Goal: Task Accomplishment & Management: Complete application form

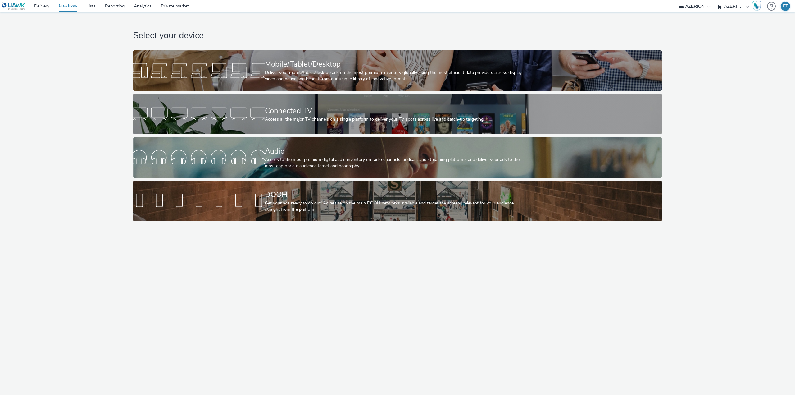
select select "79162ed7-0017-4339-93b0-3399b708648f"
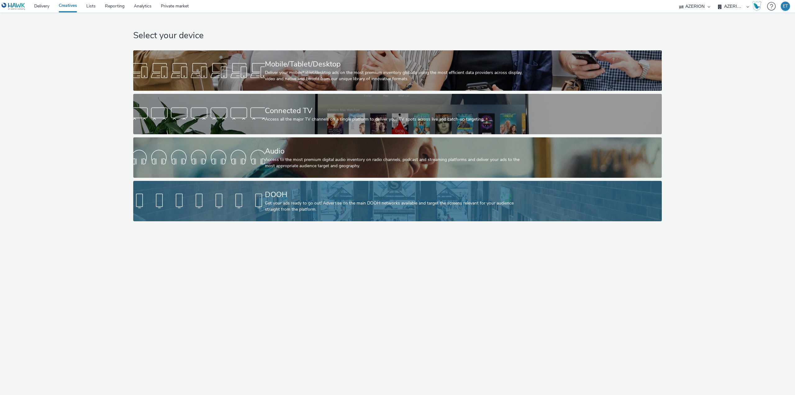
drag, startPoint x: 0, startPoint y: 0, endPoint x: 249, endPoint y: 189, distance: 312.9
click at [249, 189] on link "DOOH Get your ads ready to go out! Advertise on the main DOOH networks availabl…" at bounding box center [397, 201] width 528 height 40
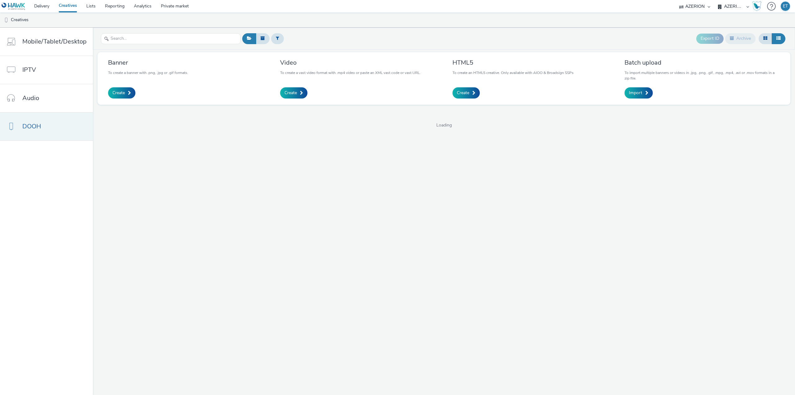
click at [52, 125] on link "DOOH" at bounding box center [46, 126] width 93 height 28
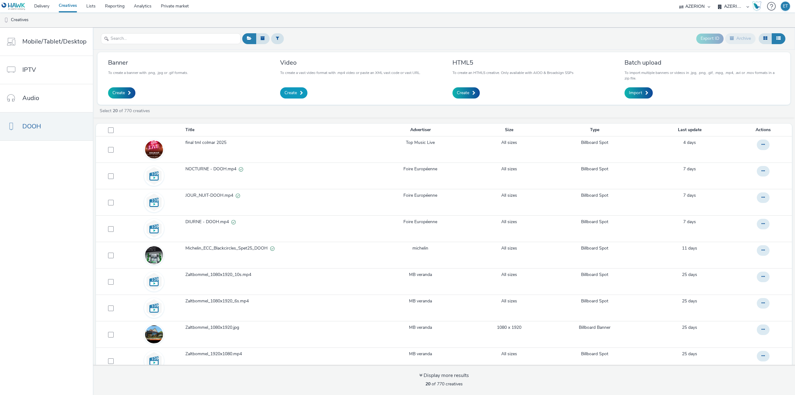
click at [302, 92] on span at bounding box center [301, 93] width 3 height 4
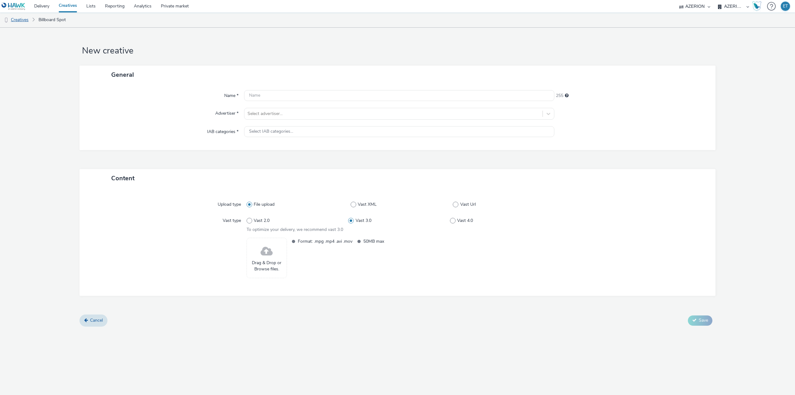
click at [15, 19] on link "Creatives" at bounding box center [16, 19] width 32 height 15
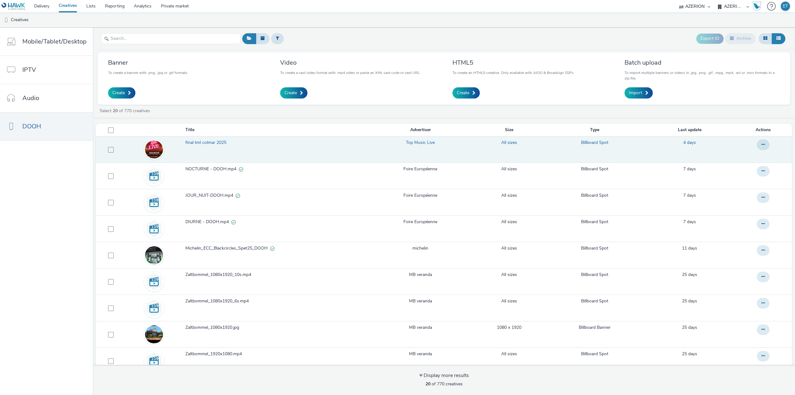
click at [173, 152] on td at bounding box center [153, 149] width 61 height 26
click at [198, 141] on span "final tml colmar 2025" at bounding box center [206, 142] width 43 height 6
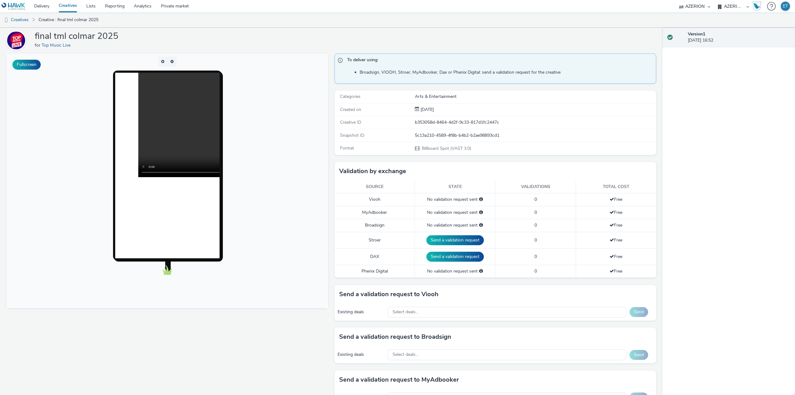
scroll to position [31, 0]
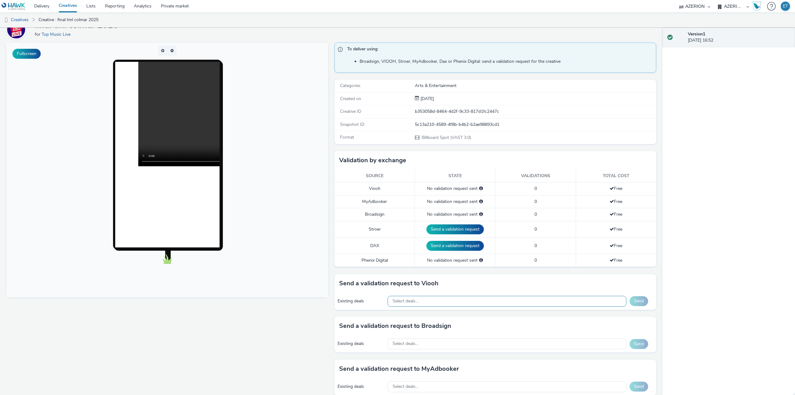
click at [421, 299] on div "Select deals..." at bounding box center [507, 301] width 239 height 11
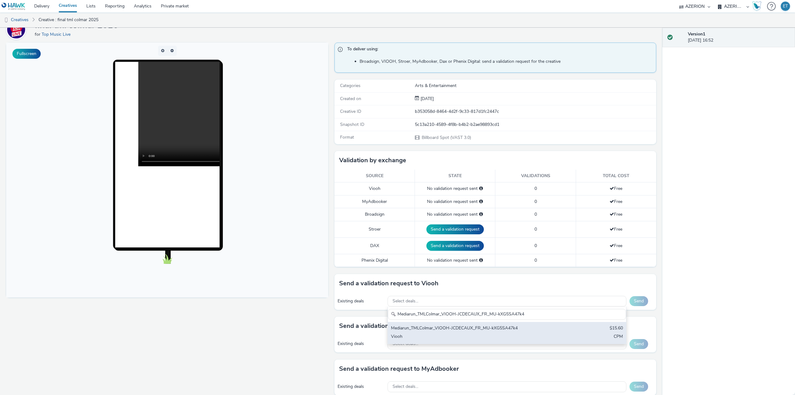
type input "Mediarun_TMLColmar_VIOOH-JCDECAUX_FR_MU-kXG5SA47k4"
click at [453, 340] on div "Viooh" at bounding box center [468, 336] width 154 height 7
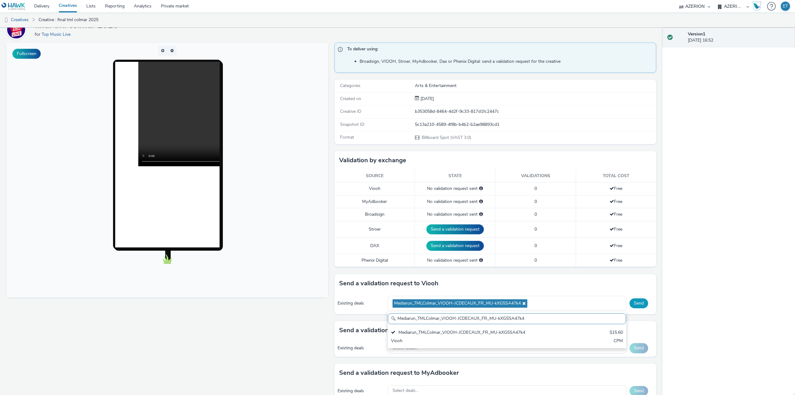
click at [630, 306] on button "Send" at bounding box center [638, 303] width 19 height 10
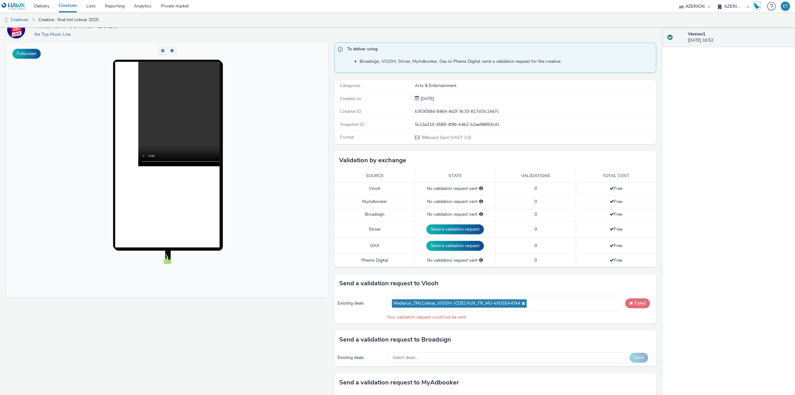
click at [627, 299] on button "Failed" at bounding box center [637, 303] width 25 height 10
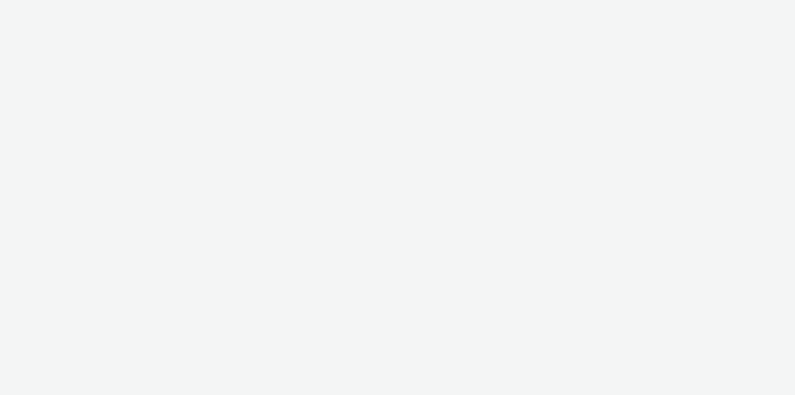
select select "79162ed7-0017-4339-93b0-3399b708648f"
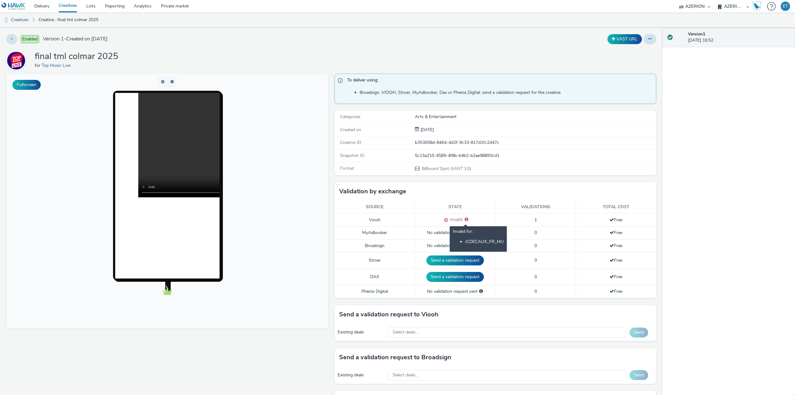
click at [465, 220] on icon at bounding box center [467, 219] width 4 height 4
click at [448, 221] on span "Invalid" at bounding box center [455, 219] width 15 height 6
click at [451, 330] on div "Select deals..." at bounding box center [507, 332] width 239 height 11
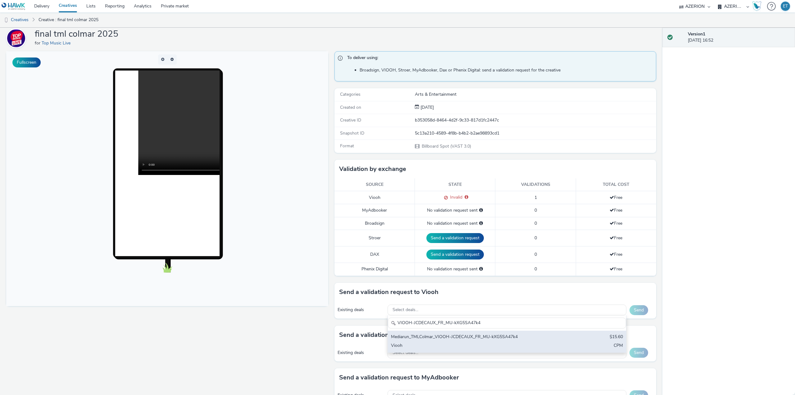
scroll to position [17, 0]
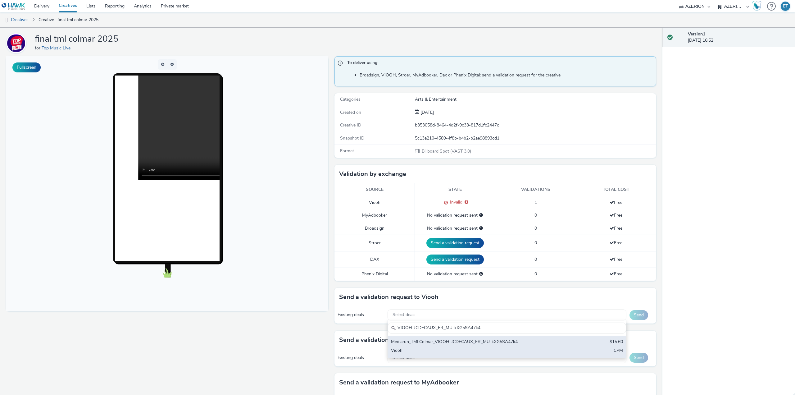
type input "VIOOH-JCDECAUX_FR_MU-kXG5SA47k4"
click at [465, 348] on div "Viooh" at bounding box center [468, 350] width 154 height 7
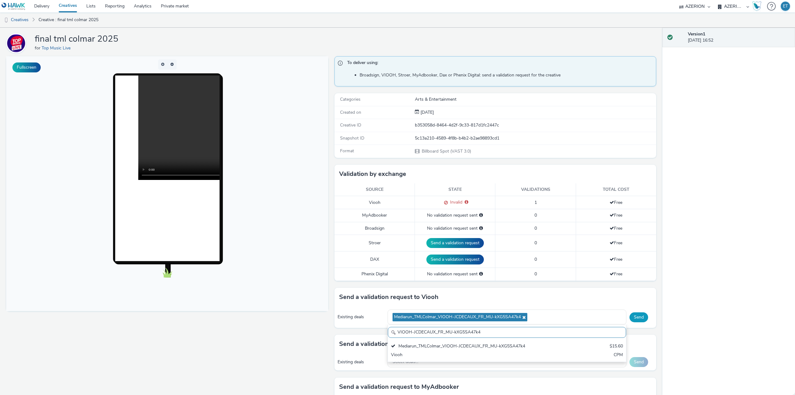
scroll to position [0, 0]
click at [630, 316] on button "Send" at bounding box center [638, 317] width 19 height 10
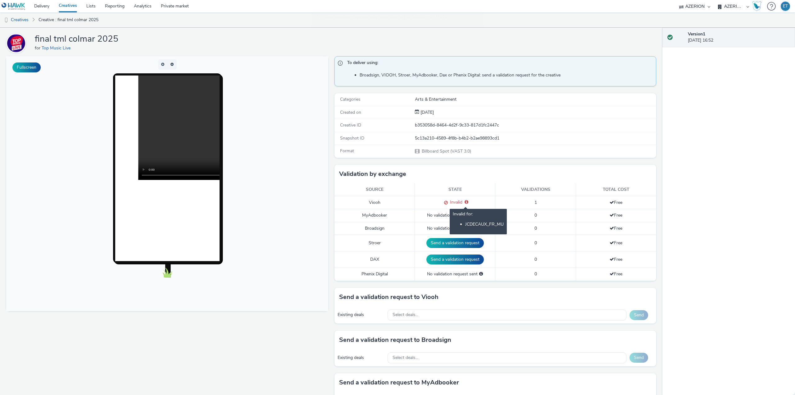
click at [465, 202] on icon at bounding box center [467, 202] width 4 height 4
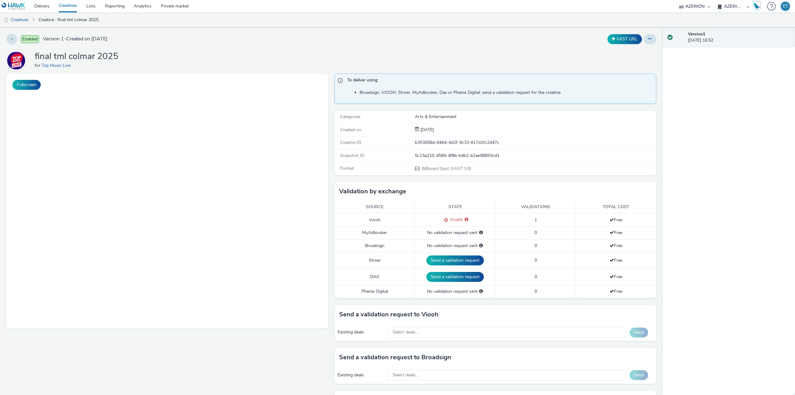
select select "79162ed7-0017-4339-93b0-3399b708648f"
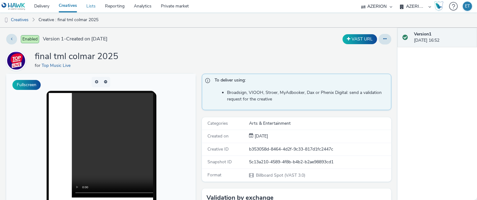
click at [99, 5] on link "Lists" at bounding box center [91, 6] width 19 height 12
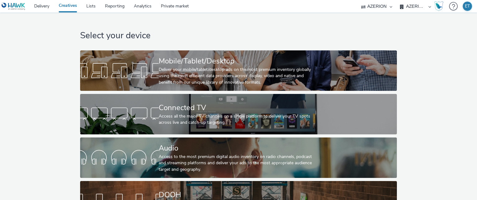
select select "79162ed7-0017-4339-93b0-3399b708648f"
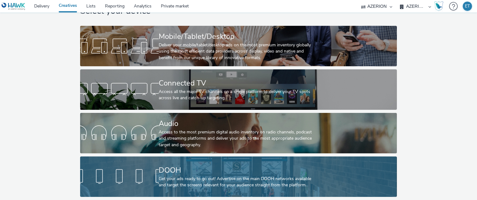
click at [261, 175] on div "Get your ads ready to go out! Advertise on the main DOOH networks available and…" at bounding box center [237, 181] width 157 height 13
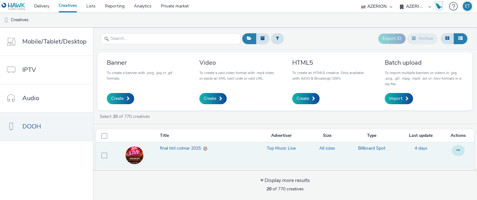
click at [453, 151] on button at bounding box center [458, 150] width 13 height 11
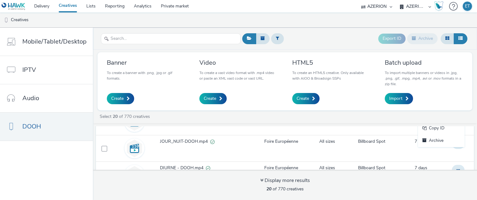
scroll to position [61, 0]
click at [219, 100] on span at bounding box center [220, 98] width 3 height 4
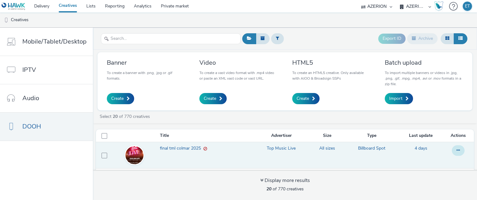
click at [456, 148] on icon at bounding box center [457, 150] width 3 height 4
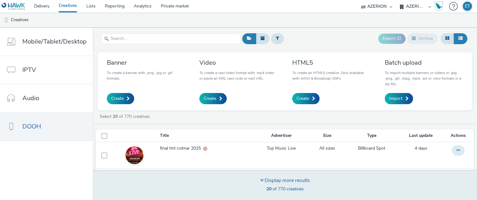
click at [318, 176] on div "Display more results 20 of 770 creatives" at bounding box center [285, 185] width 388 height 30
click at [277, 182] on div "Display more results" at bounding box center [285, 180] width 50 height 7
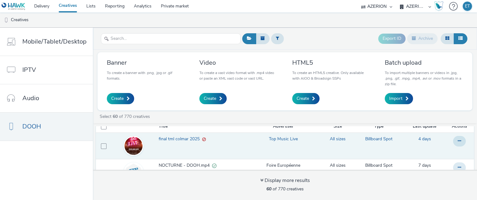
scroll to position [1, 0]
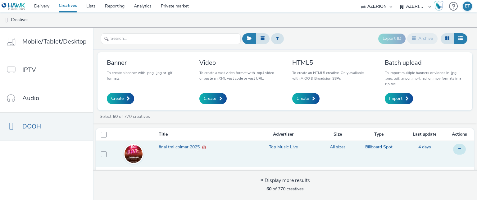
click at [458, 147] on icon at bounding box center [459, 149] width 3 height 4
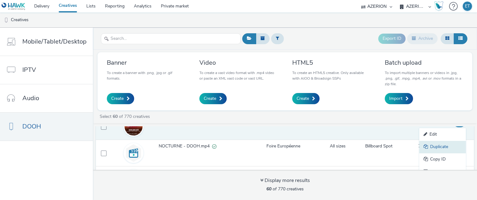
click at [424, 144] on icon at bounding box center [427, 146] width 7 height 4
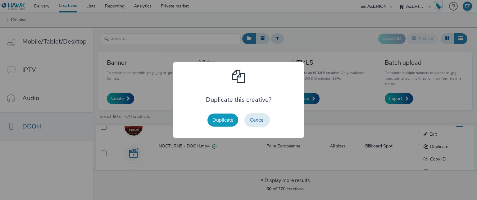
click at [215, 116] on button "Duplicate" at bounding box center [222, 119] width 31 height 13
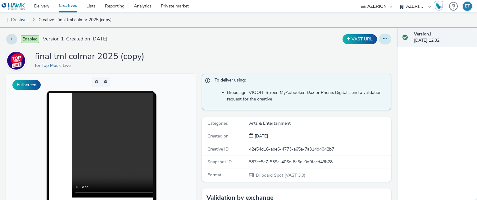
click at [383, 38] on icon at bounding box center [384, 39] width 3 height 4
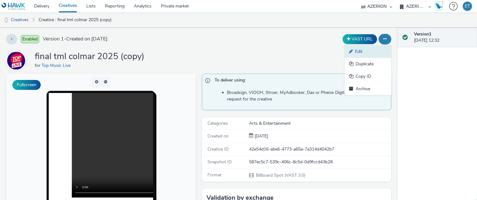
click at [374, 46] on link "Edit" at bounding box center [368, 51] width 47 height 12
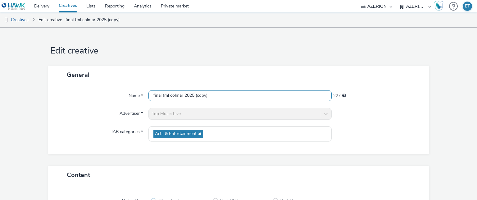
click at [261, 93] on input "final tml colmar 2025 (copy)" at bounding box center [239, 95] width 183 height 11
type input "final tml colmar 2025_09.09.2025"
click at [384, 109] on div at bounding box center [378, 114] width 92 height 12
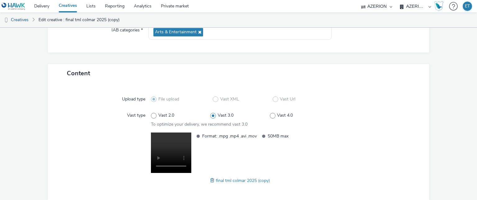
scroll to position [129, 0]
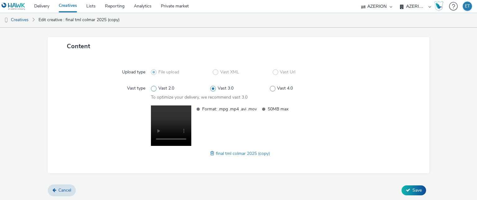
click at [165, 85] on span "Vast 2.0" at bounding box center [166, 88] width 16 height 6
click at [155, 86] on input "Vast 2.0" at bounding box center [153, 88] width 4 height 4
radio input "true"
radio input "false"
click at [406, 191] on icon at bounding box center [408, 190] width 4 height 4
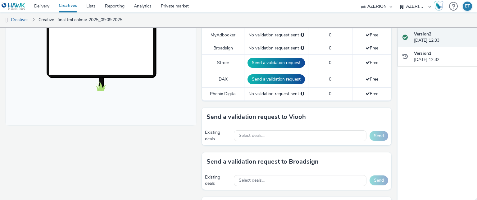
scroll to position [204, 0]
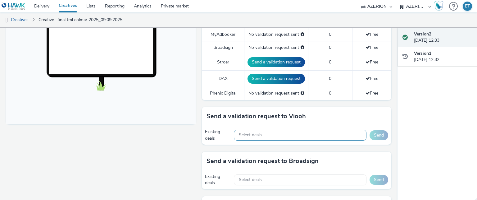
click at [277, 130] on div "Select deals..." at bounding box center [300, 134] width 133 height 11
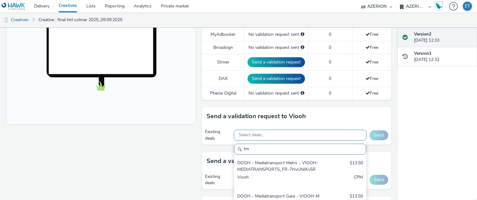
scroll to position [0, 0]
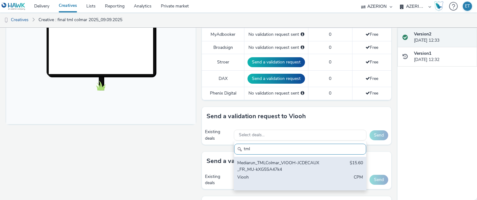
type input "tml"
click at [288, 178] on div "Viooh" at bounding box center [278, 180] width 83 height 13
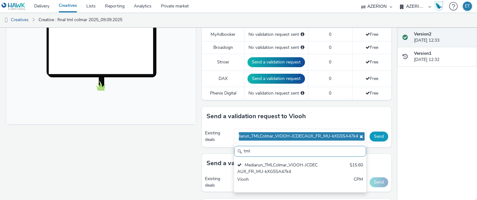
click at [376, 133] on button "Send" at bounding box center [378, 136] width 19 height 10
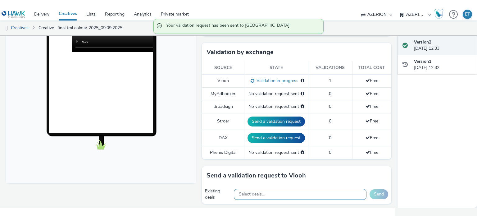
scroll to position [152, 0]
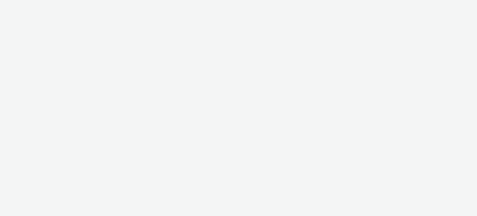
select select "79162ed7-0017-4339-93b0-3399b708648f"
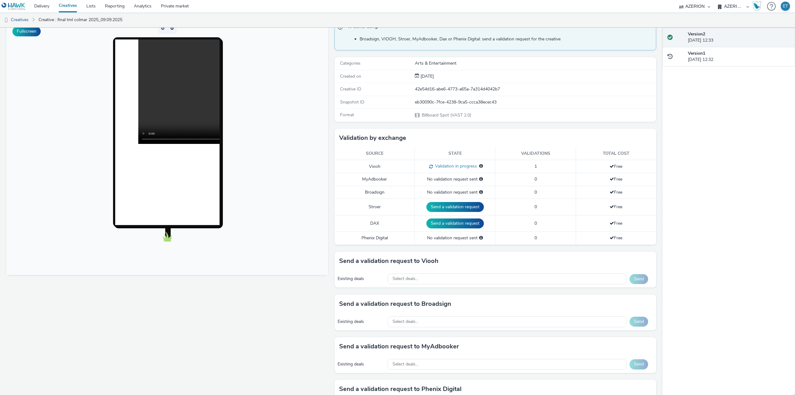
scroll to position [53, 0]
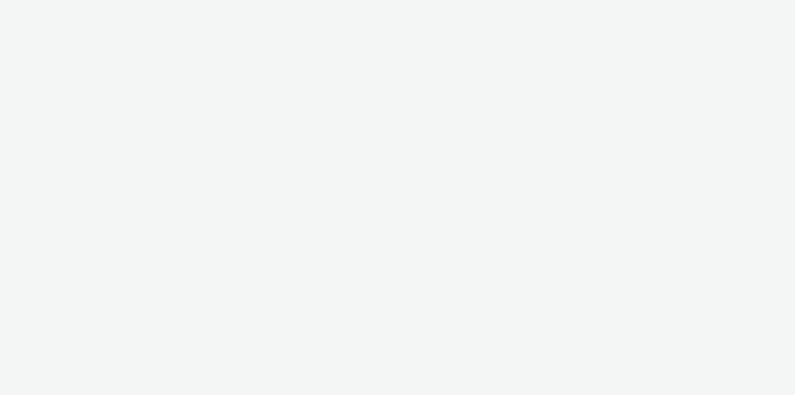
select select "79162ed7-0017-4339-93b0-3399b708648f"
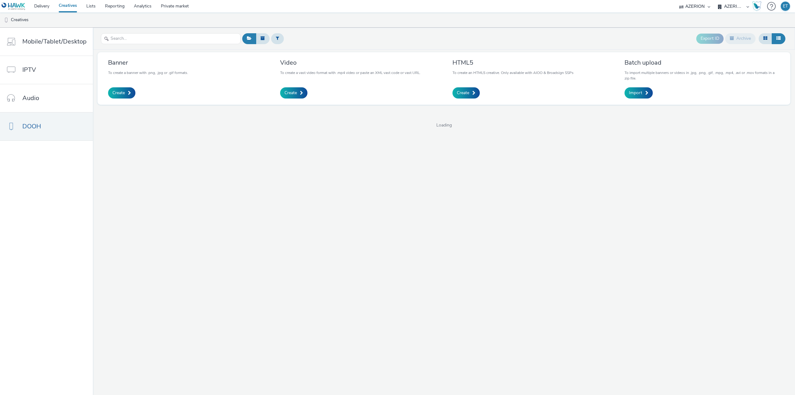
select select "79162ed7-0017-4339-93b0-3399b708648f"
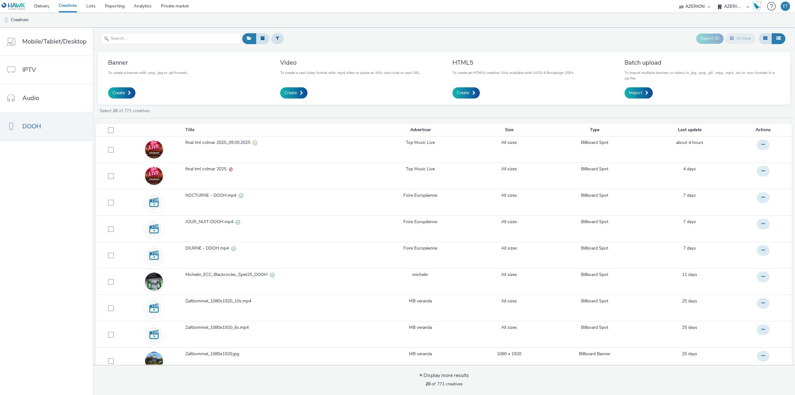
click at [717, 4] on select "AZERION AZERION APAC AZERION AUSTRIA AZERION BEL - ADEXPERTS AZERION BRAZIL AZE…" at bounding box center [733, 6] width 37 height 12
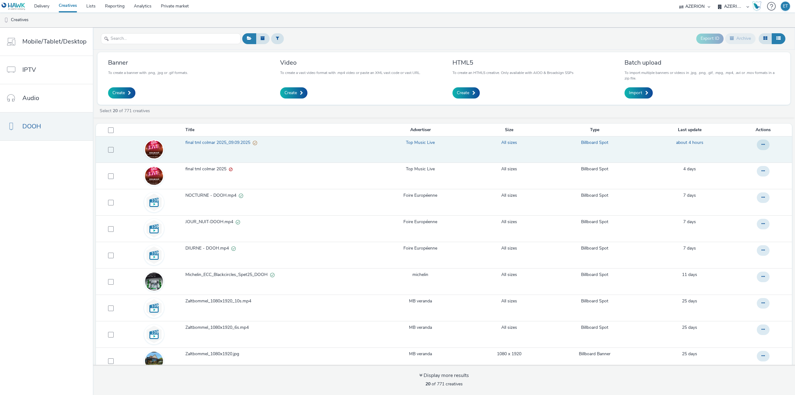
click at [197, 143] on span "final tml colmar 2025_09.09.2025" at bounding box center [218, 142] width 67 height 6
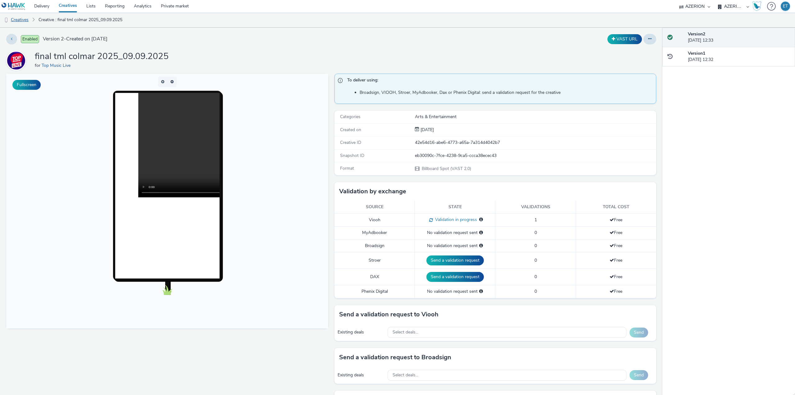
click at [22, 21] on link "Creatives" at bounding box center [16, 19] width 32 height 15
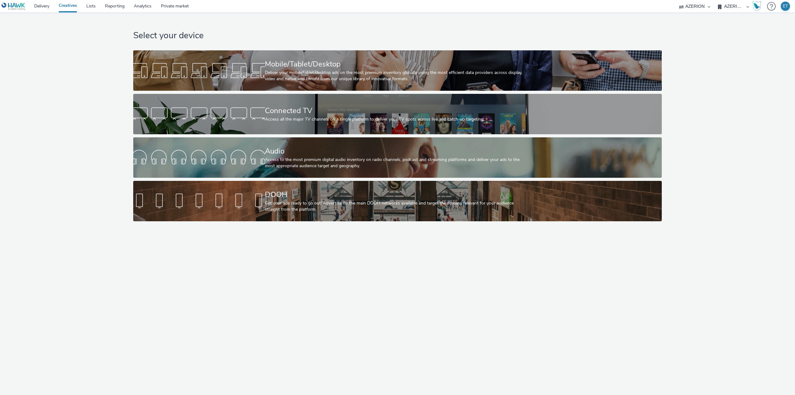
select select "79162ed7-0017-4339-93b0-3399b708648f"
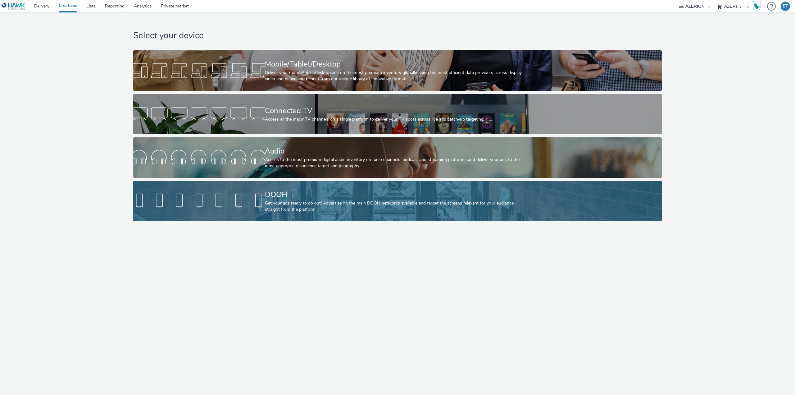
click at [218, 194] on div at bounding box center [199, 201] width 132 height 20
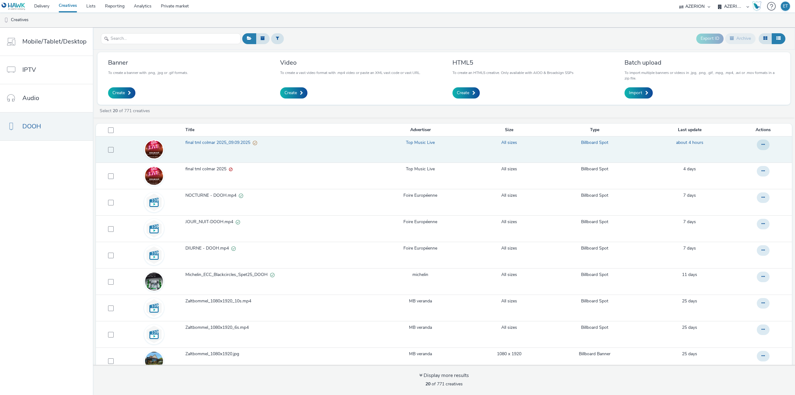
click at [228, 140] on span "final tml colmar 2025_09.09.2025" at bounding box center [218, 142] width 67 height 6
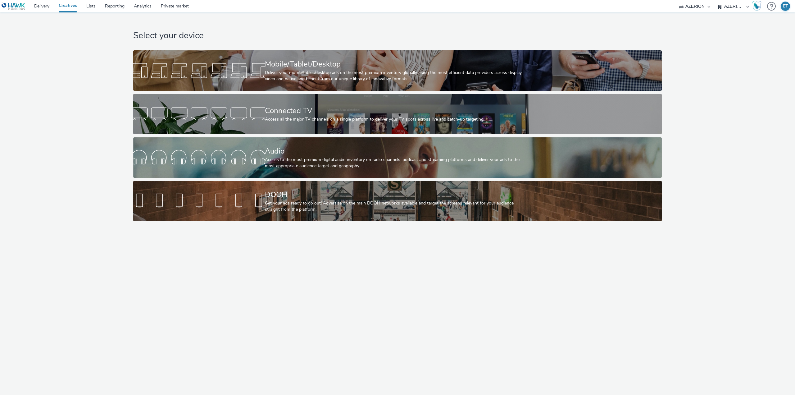
select select "79162ed7-0017-4339-93b0-3399b708648f"
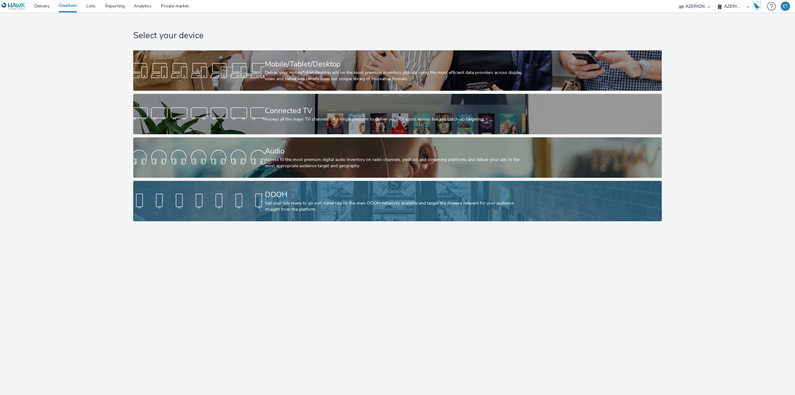
click at [230, 203] on div at bounding box center [199, 201] width 132 height 20
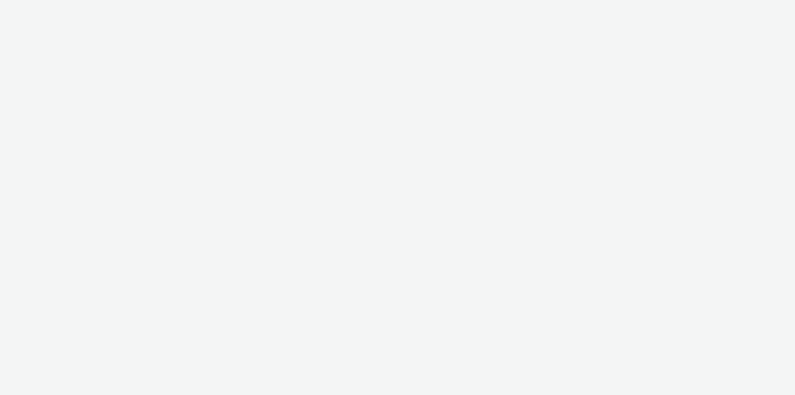
select select "79162ed7-0017-4339-93b0-3399b708648f"
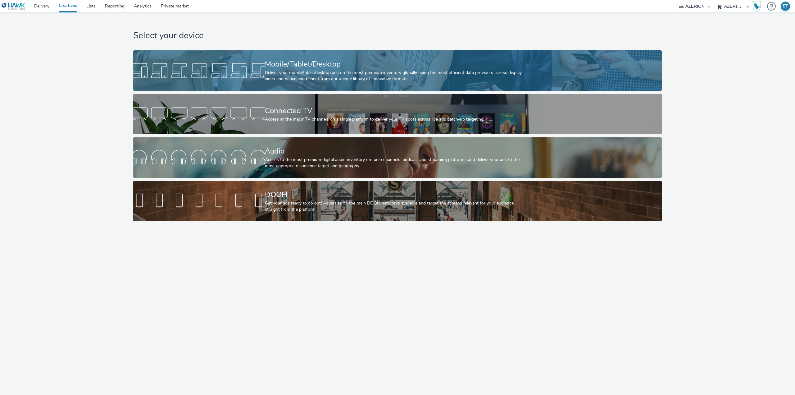
click at [236, 74] on div at bounding box center [199, 71] width 132 height 20
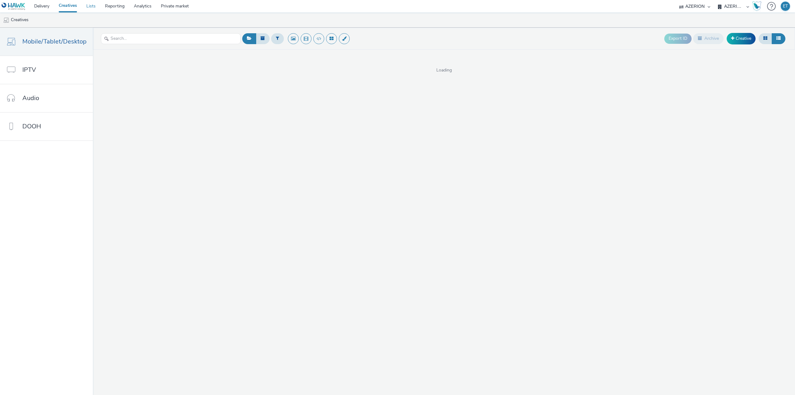
click at [92, 5] on link "Lists" at bounding box center [91, 6] width 19 height 12
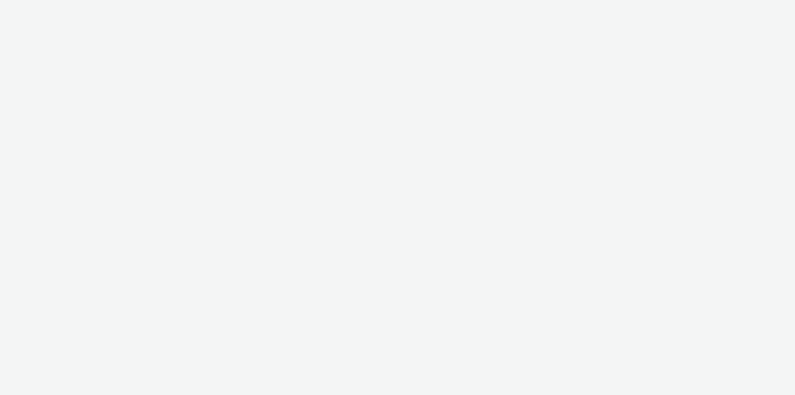
select select "79162ed7-0017-4339-93b0-3399b708648f"
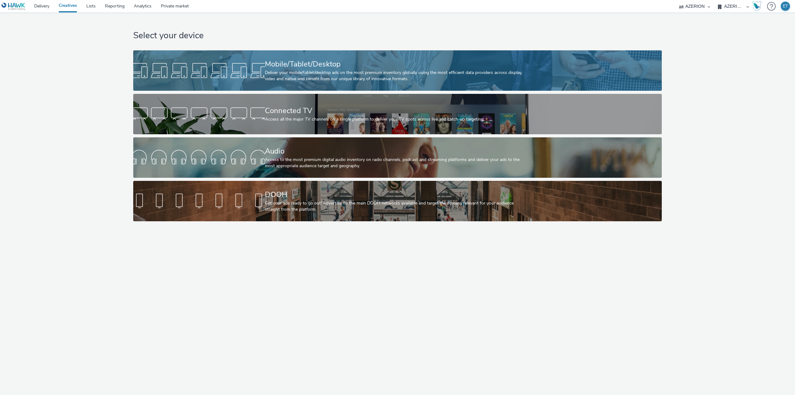
click at [382, 72] on div "Deliver your mobile/tablet/desktop ads on the most premium inventory globally u…" at bounding box center [396, 76] width 263 height 13
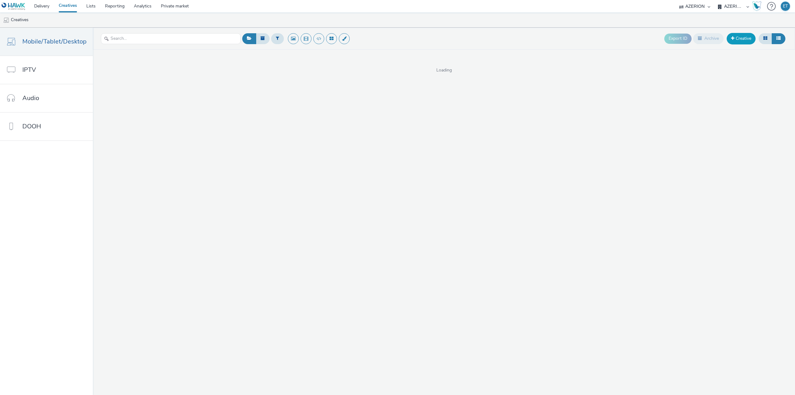
click at [742, 38] on link "Creative" at bounding box center [741, 38] width 29 height 11
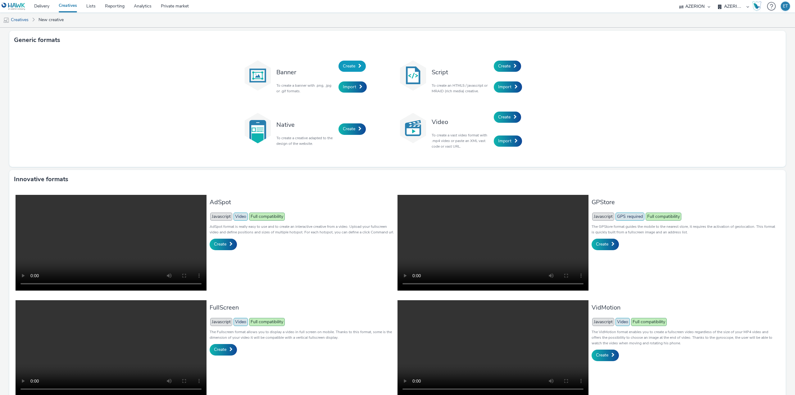
click at [355, 61] on link "Create" at bounding box center [351, 66] width 27 height 11
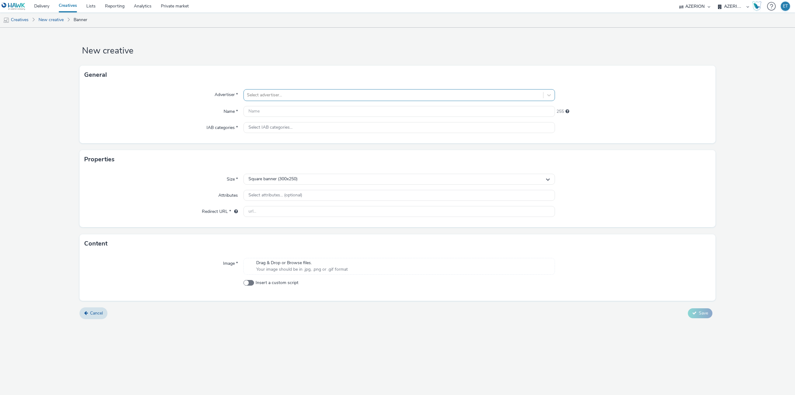
click at [341, 95] on div at bounding box center [393, 94] width 293 height 7
type input "la mie"
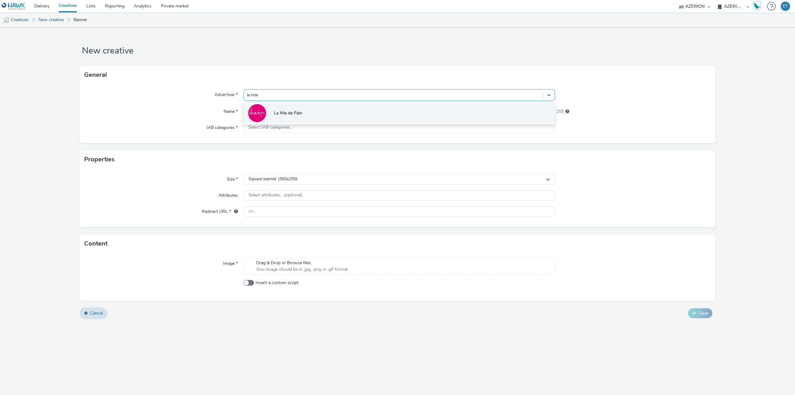
click at [333, 120] on li "La Mie de Pain" at bounding box center [398, 112] width 311 height 21
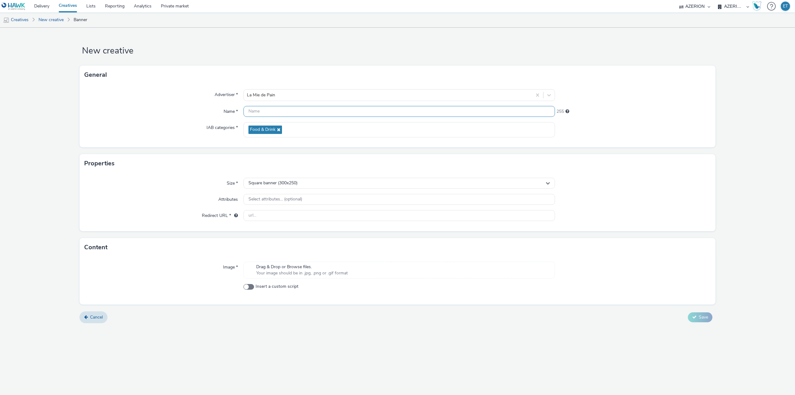
click at [263, 108] on input "text" at bounding box center [398, 111] width 311 height 11
paste input "GEODISPLAY - INTERSTITIEL - LMP TARBES (1) (1)"
drag, startPoint x: 367, startPoint y: 111, endPoint x: 338, endPoint y: 116, distance: 30.0
click at [338, 116] on input "GEODISPLAY - INTERSTITIEL - LMP TARBES (1) (1)" at bounding box center [398, 111] width 311 height 11
type input "GEODISPLAY - INTERSTITIEL - LMP TARBES"
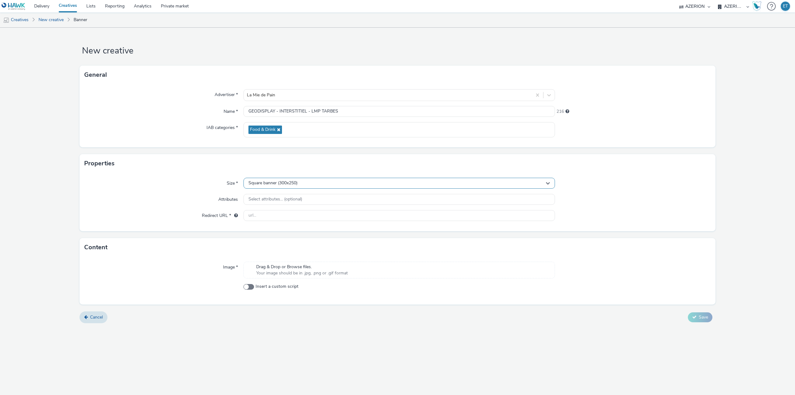
click at [282, 184] on span "Square banner (300x250)" at bounding box center [272, 182] width 49 height 5
click at [289, 230] on span "Full screen portrait (320x480)" at bounding box center [275, 230] width 57 height 6
click at [161, 203] on div "Attributes" at bounding box center [163, 199] width 159 height 11
click at [273, 212] on input "text" at bounding box center [398, 215] width 311 height 11
paste input "[URL][DOMAIN_NAME]"
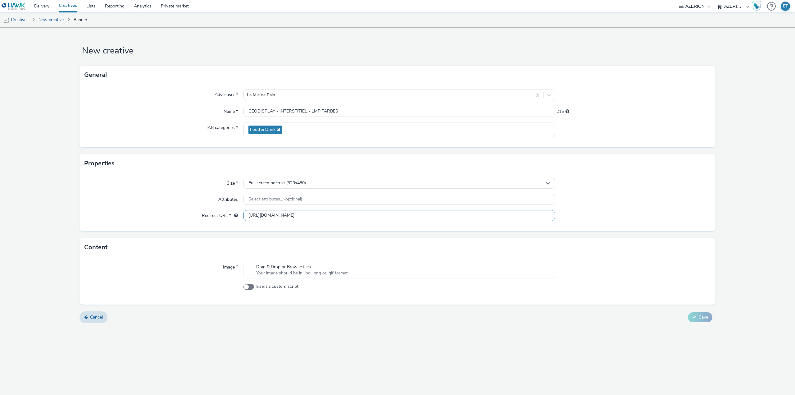
type input "[URL][DOMAIN_NAME]"
click at [293, 235] on form "New creative General Advertiser * La Mie de Pain Name * GEODISPLAY - INTERSTITI…" at bounding box center [397, 178] width 795 height 300
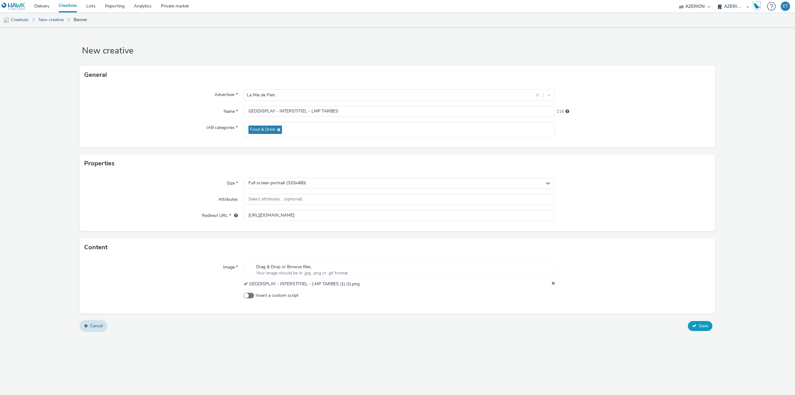
click at [698, 325] on button "Save" at bounding box center [700, 326] width 25 height 10
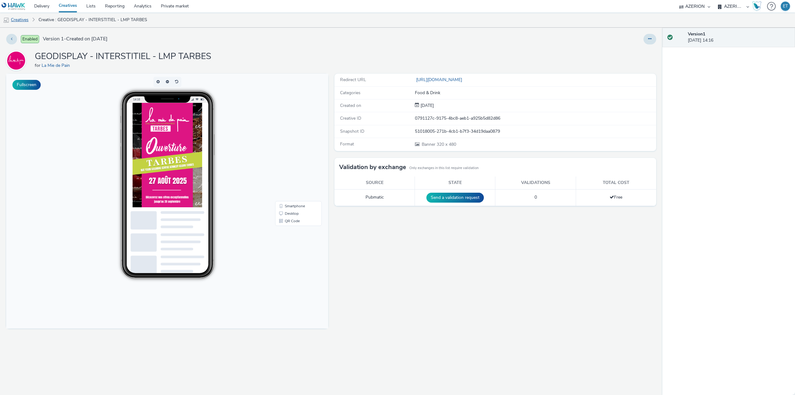
click at [23, 21] on link "Creatives" at bounding box center [16, 19] width 32 height 15
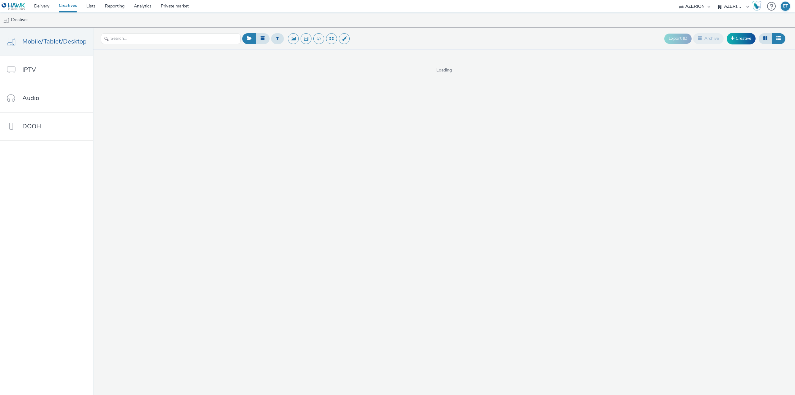
click at [731, 44] on div "Export ID Archive Creative" at bounding box center [725, 38] width 123 height 15
click at [736, 41] on link "Creative" at bounding box center [741, 38] width 29 height 11
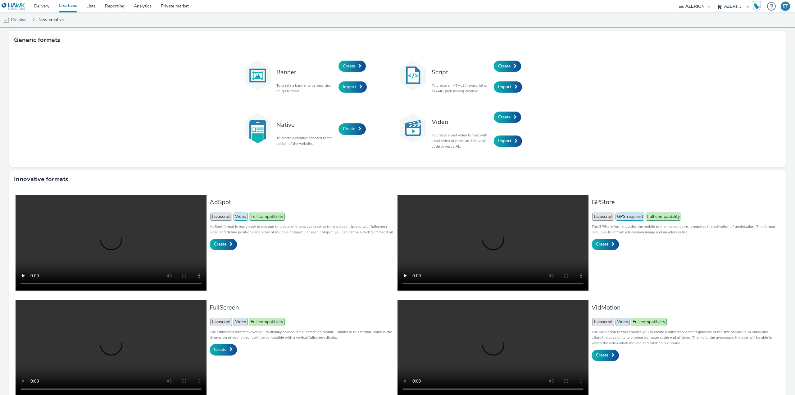
click at [350, 60] on div "Create" at bounding box center [367, 66] width 59 height 21
click at [350, 66] on span "Create" at bounding box center [349, 66] width 12 height 6
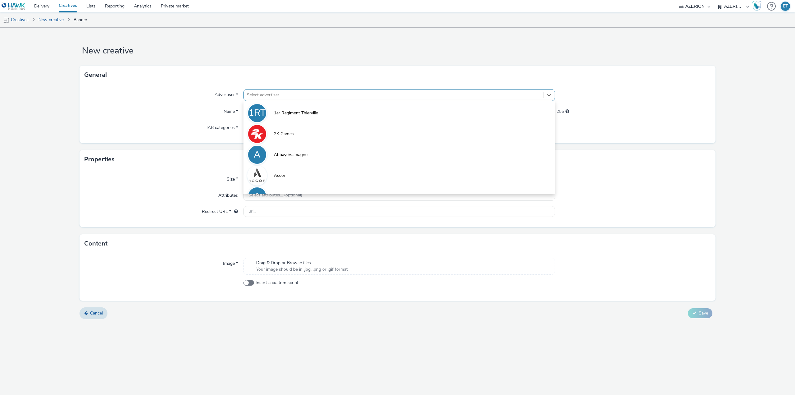
click at [309, 94] on div at bounding box center [393, 94] width 293 height 7
type input "la mie"
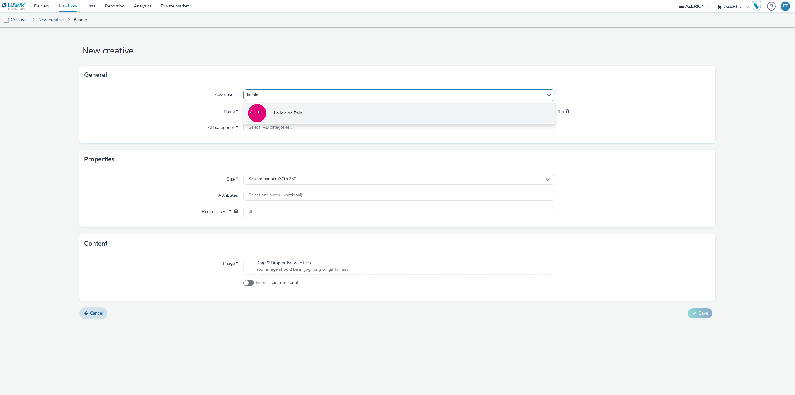
click at [318, 116] on li "La Mie de Pain" at bounding box center [398, 112] width 311 height 21
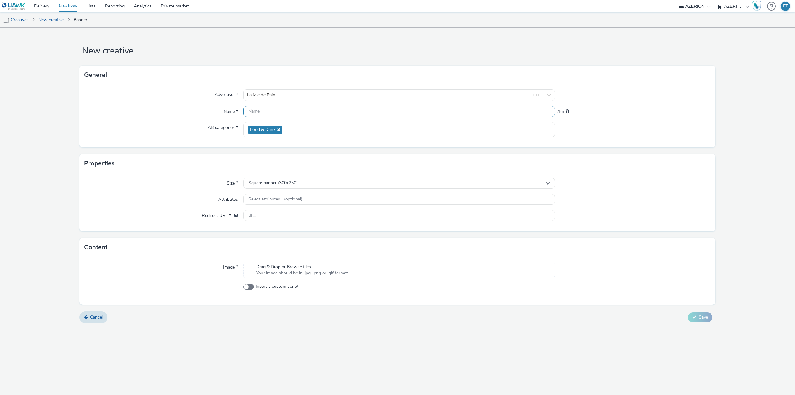
click at [306, 107] on input "text" at bounding box center [398, 111] width 311 height 11
paste input "GEODISPLAY - BANNER - LMP TARBES"
type input "GEODISPLAY - BANNER - LMP TARBES"
click at [320, 182] on div "Square banner (300x250)" at bounding box center [398, 183] width 311 height 11
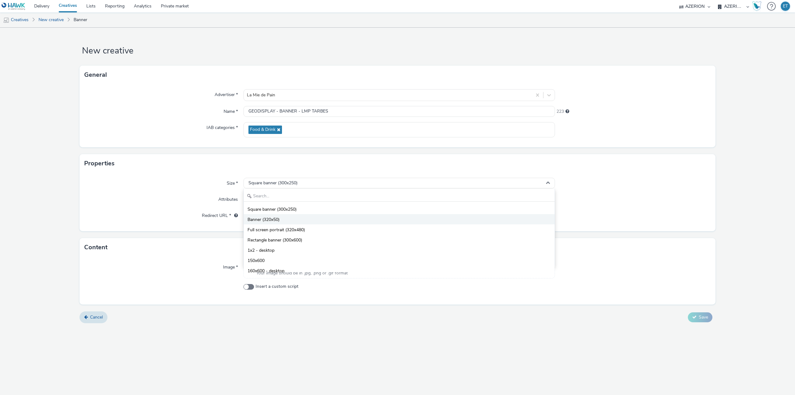
click at [305, 219] on li "Banner (320x50)" at bounding box center [399, 219] width 311 height 10
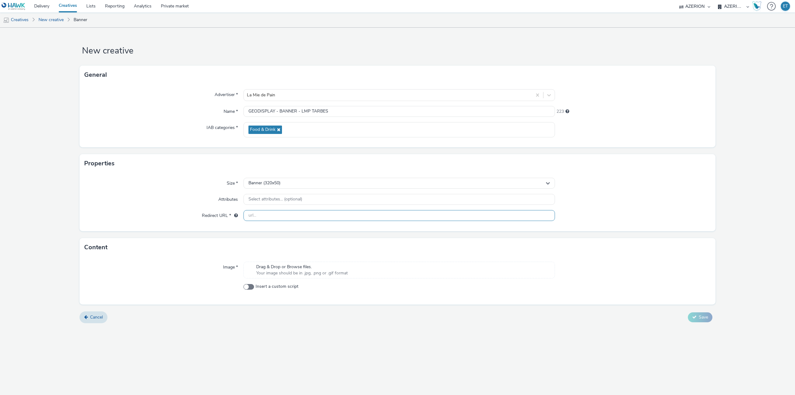
click at [283, 219] on input "text" at bounding box center [398, 215] width 311 height 11
paste input "[URL][DOMAIN_NAME]"
type input "[URL][DOMAIN_NAME]"
click at [302, 369] on div "New creative General Advertiser * La Mie de Pain Name * GEODISPLAY - BANNER - L…" at bounding box center [397, 211] width 795 height 367
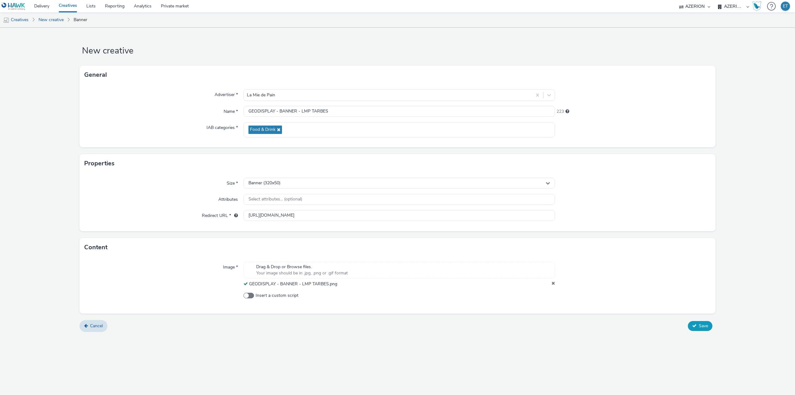
click at [698, 324] on button "Save" at bounding box center [700, 326] width 25 height 10
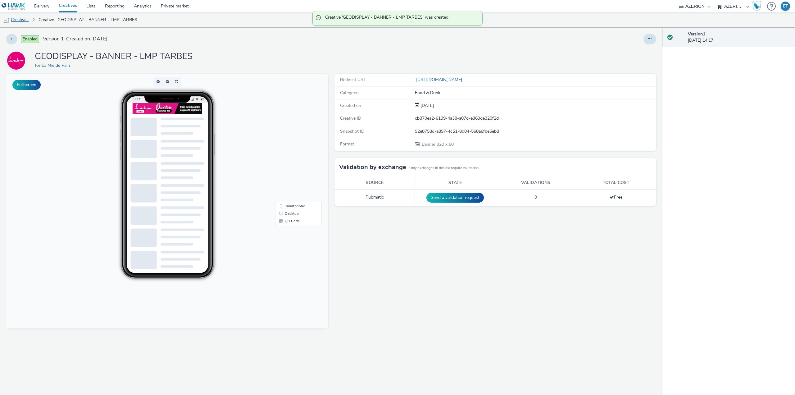
click at [23, 20] on link "Creatives" at bounding box center [16, 19] width 32 height 15
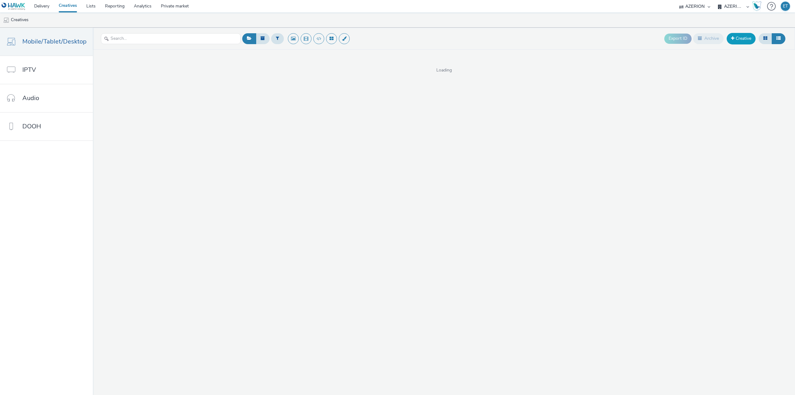
click at [741, 34] on link "Creative" at bounding box center [741, 38] width 29 height 11
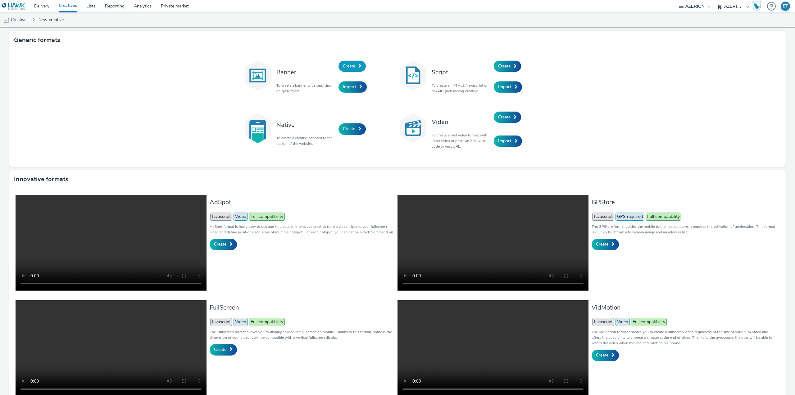
click at [343, 65] on span "Create" at bounding box center [349, 66] width 12 height 6
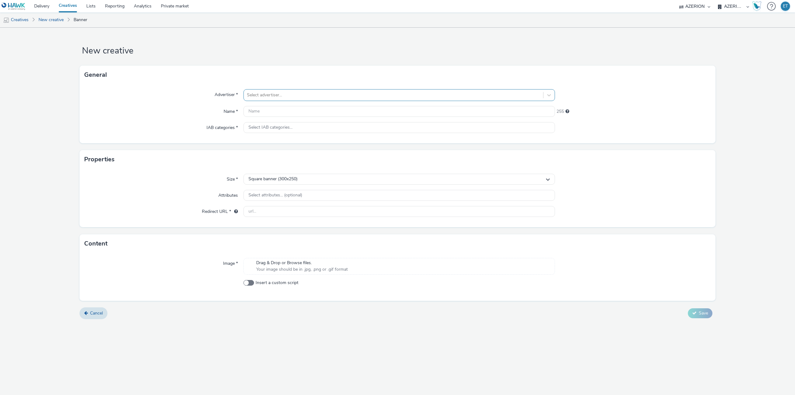
click at [354, 96] on div at bounding box center [393, 94] width 293 height 7
type input "la mie"
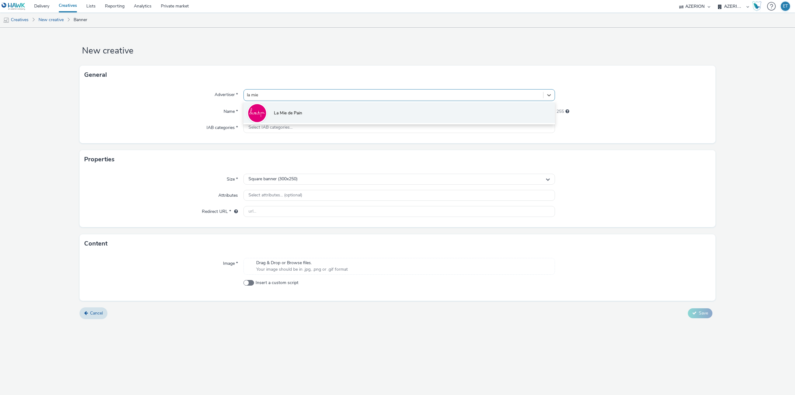
click at [346, 117] on li "La Mie de Pain" at bounding box center [398, 112] width 311 height 21
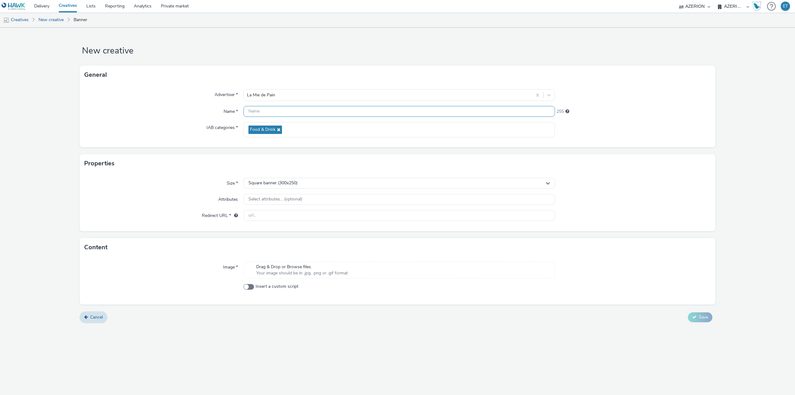
click at [266, 109] on input "text" at bounding box center [398, 111] width 311 height 11
paste input "GEODISPLAY - MPU - LMP TARBES"
type input "GEODISPLAY - MPU - LMP TARBES"
click at [300, 215] on input "text" at bounding box center [398, 215] width 311 height 11
paste input "[URL][DOMAIN_NAME]"
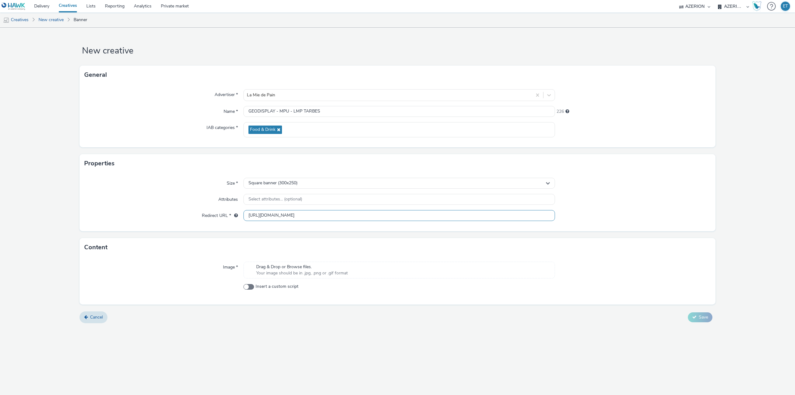
type input "[URL][DOMAIN_NAME]"
click at [304, 334] on div "New creative General Advertiser * La Mie de Pain Name * GEODISPLAY - MPU - LMP …" at bounding box center [397, 211] width 795 height 367
click at [296, 267] on span "Drag & Drop or Browse files." at bounding box center [302, 267] width 92 height 6
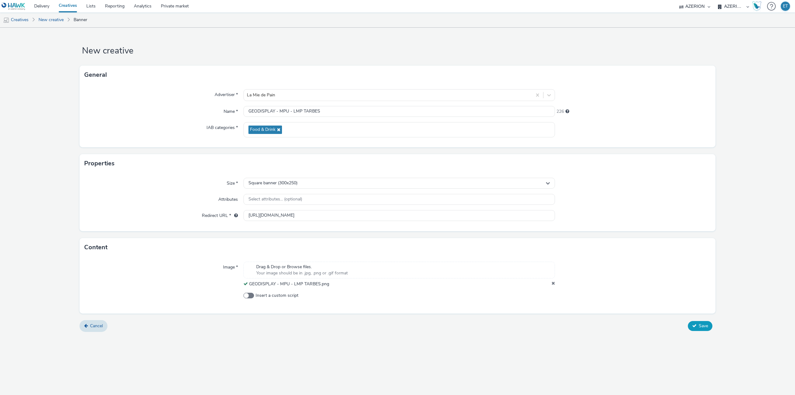
click at [703, 325] on span "Save" at bounding box center [703, 326] width 9 height 6
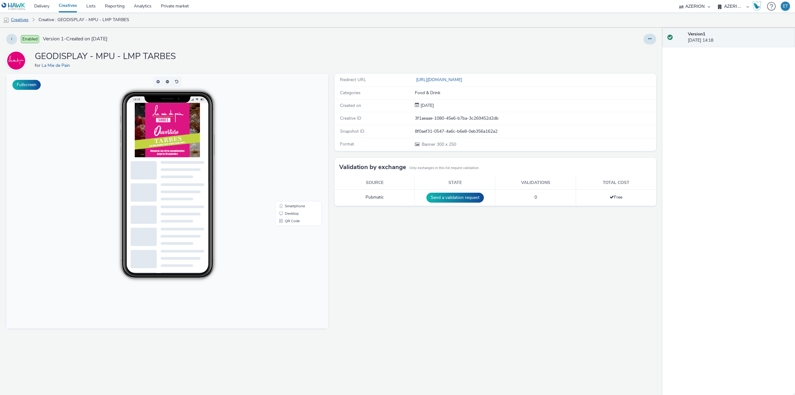
click at [21, 20] on link "Creatives" at bounding box center [16, 19] width 32 height 15
